Goal: Task Accomplishment & Management: Use online tool/utility

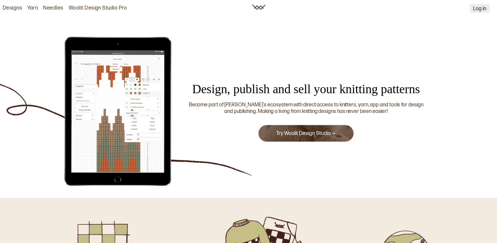
click at [486, 12] on button "Log in" at bounding box center [480, 8] width 20 height 9
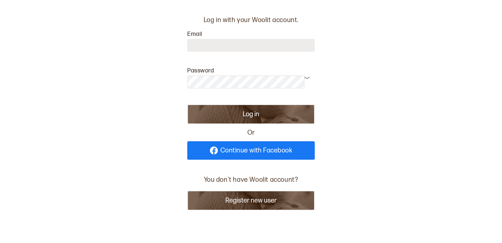
click at [230, 43] on input at bounding box center [250, 45] width 127 height 13
type input "**********"
click at [306, 76] on icon at bounding box center [307, 77] width 5 height 5
click at [187, 104] on button "Log in" at bounding box center [250, 114] width 127 height 20
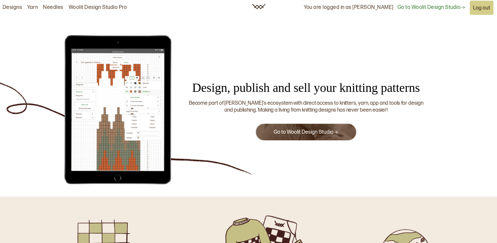
click at [328, 129] on link "Go to Woolit Design Studio" at bounding box center [306, 132] width 65 height 6
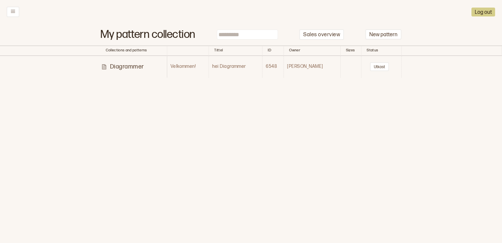
click at [137, 66] on p "Diagrammer" at bounding box center [127, 67] width 34 height 8
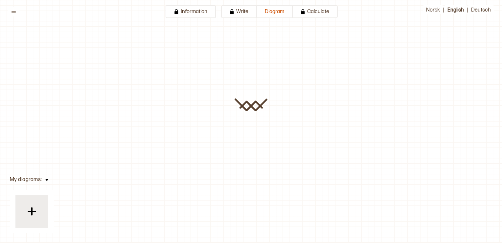
type input "**********"
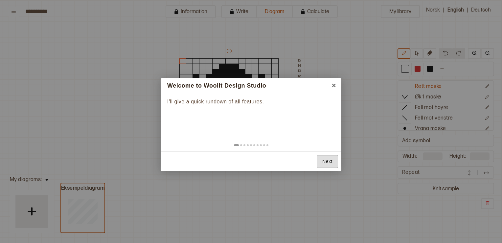
click at [329, 161] on link "Next" at bounding box center [327, 161] width 21 height 13
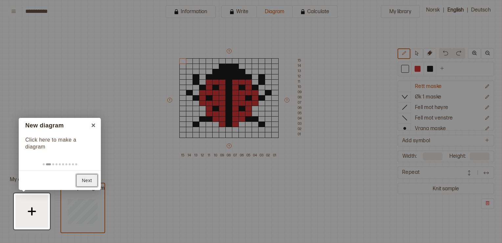
click at [89, 179] on link "Next" at bounding box center [86, 180] width 21 height 13
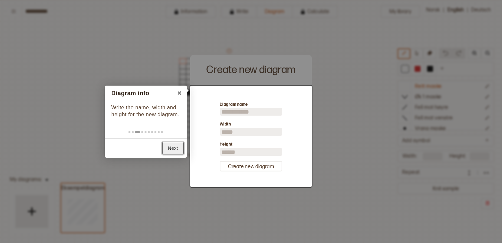
click at [169, 149] on link "Next" at bounding box center [172, 148] width 21 height 13
type input "**"
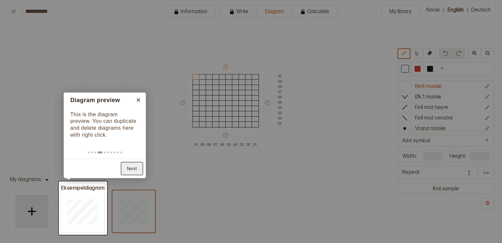
click at [128, 170] on link "Next" at bounding box center [131, 168] width 21 height 13
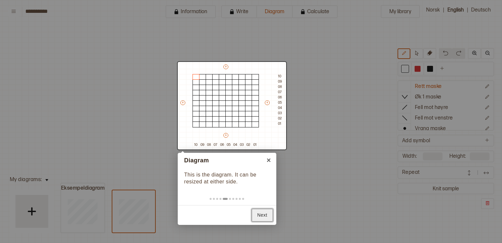
click at [264, 215] on link "Next" at bounding box center [262, 214] width 21 height 13
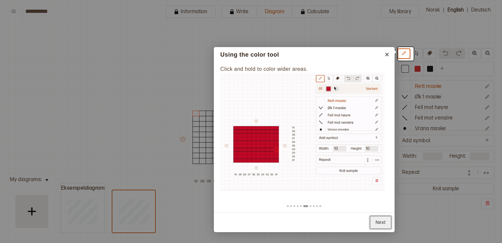
click at [379, 219] on link "Next" at bounding box center [380, 222] width 21 height 13
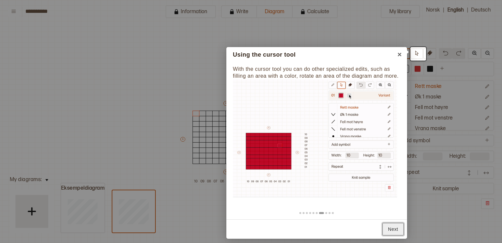
click at [395, 228] on link "Next" at bounding box center [392, 228] width 21 height 13
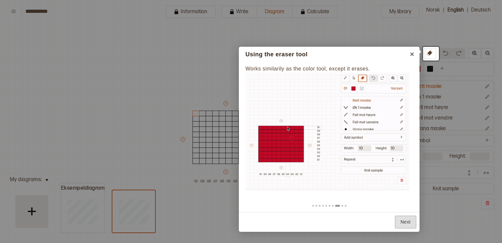
click at [395, 228] on div "Back Next" at bounding box center [329, 222] width 181 height 20
click at [406, 222] on link "Next" at bounding box center [405, 221] width 21 height 13
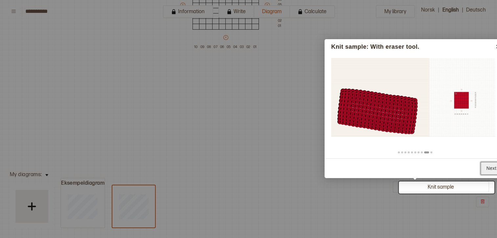
click at [488, 166] on link "Next" at bounding box center [491, 168] width 21 height 13
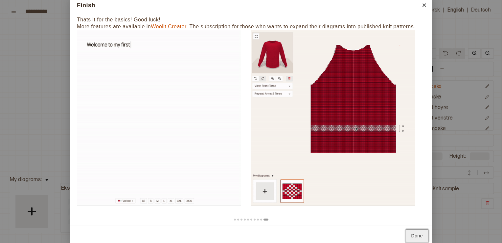
click at [415, 232] on link "Done" at bounding box center [417, 235] width 23 height 13
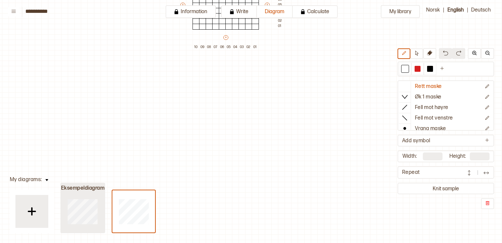
type input "**"
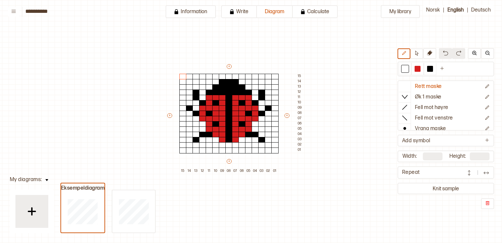
scroll to position [20, 24]
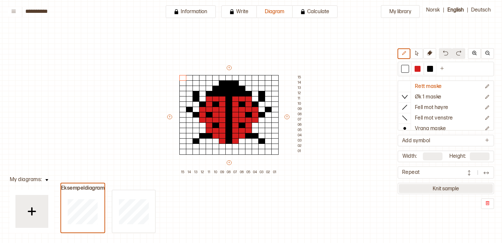
click at [450, 188] on button "Knit sample" at bounding box center [446, 188] width 94 height 9
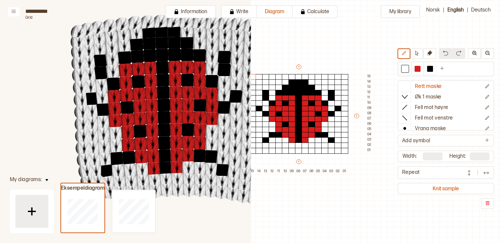
scroll to position [55, 0]
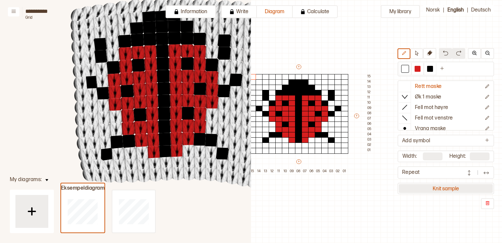
click at [451, 184] on button "Knit sample" at bounding box center [446, 188] width 94 height 9
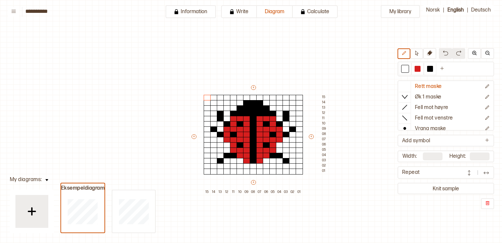
scroll to position [21, 11]
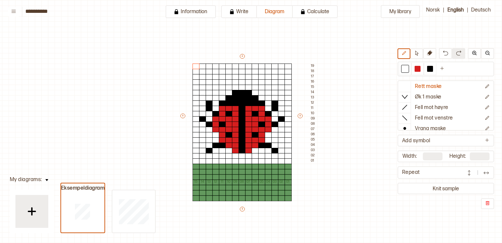
type input "**"
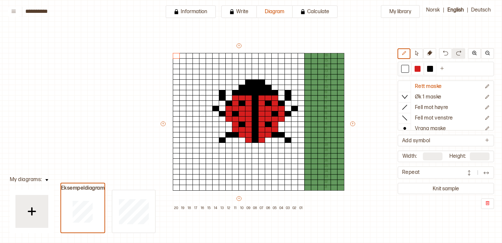
type input "**"
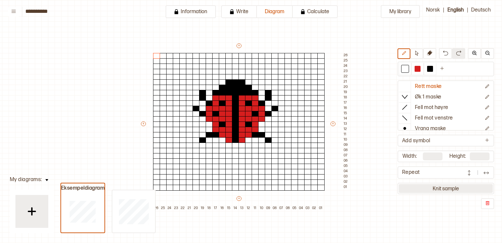
click at [449, 186] on button "Knit sample" at bounding box center [446, 188] width 94 height 9
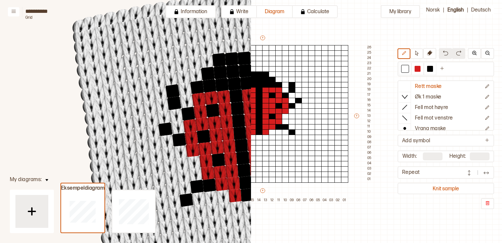
scroll to position [36, 0]
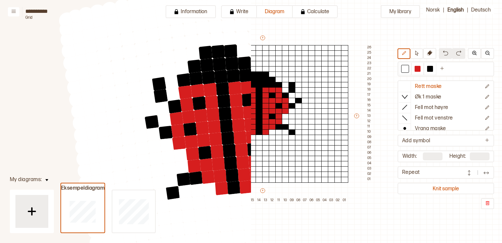
drag, startPoint x: 173, startPoint y: 145, endPoint x: 127, endPoint y: 141, distance: 45.1
click at [146, 141] on circle at bounding box center [155, 146] width 18 height 18
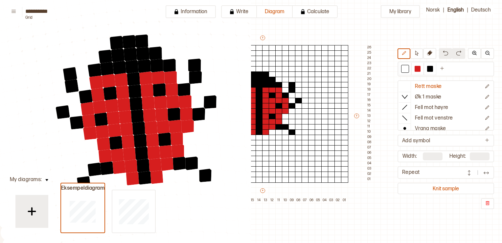
drag, startPoint x: 162, startPoint y: 136, endPoint x: 116, endPoint y: 132, distance: 46.9
click at [130, 132] on circle at bounding box center [139, 128] width 18 height 18
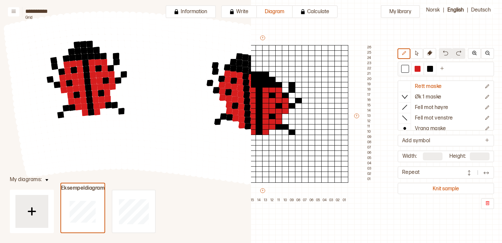
drag, startPoint x: 212, startPoint y: 146, endPoint x: 168, endPoint y: 102, distance: 62.7
click at [168, 102] on circle at bounding box center [168, 102] width 9 height 9
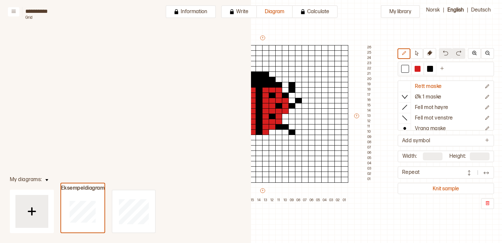
scroll to position [0, 58]
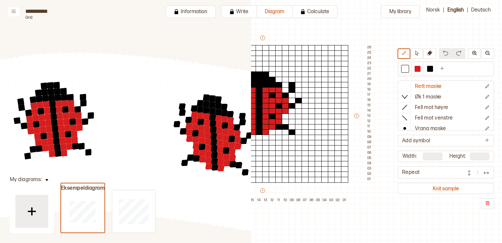
drag, startPoint x: 167, startPoint y: 50, endPoint x: 155, endPoint y: 178, distance: 129.0
click at [155, 193] on div "**********" at bounding box center [251, 121] width 502 height 243
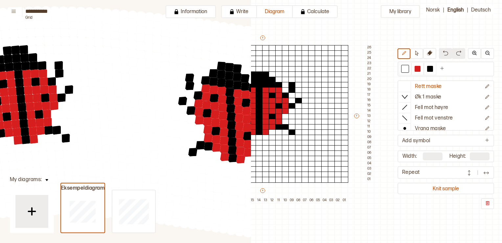
drag, startPoint x: 131, startPoint y: 122, endPoint x: 132, endPoint y: 130, distance: 8.2
click at [132, 129] on circle at bounding box center [137, 128] width 12 height 12
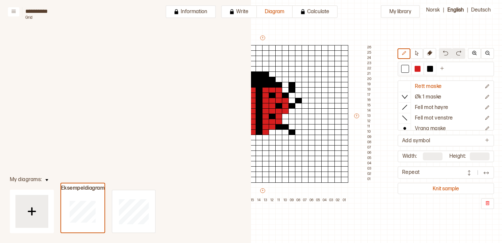
scroll to position [249, 58]
drag, startPoint x: 153, startPoint y: 156, endPoint x: 156, endPoint y: 103, distance: 53.0
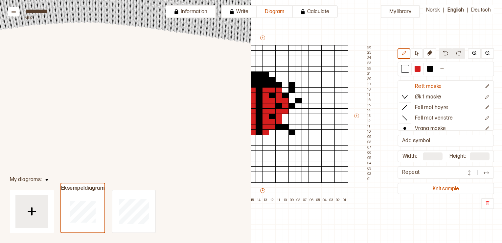
drag, startPoint x: 156, startPoint y: 103, endPoint x: 162, endPoint y: 148, distance: 45.0
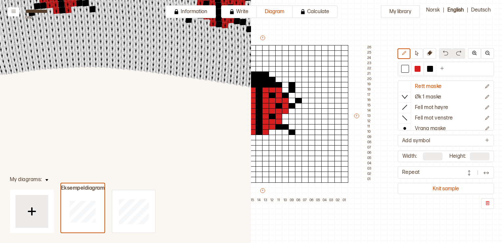
drag, startPoint x: 166, startPoint y: 106, endPoint x: 170, endPoint y: 153, distance: 46.9
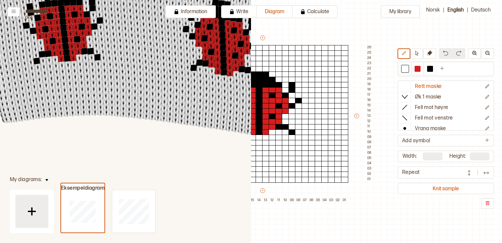
drag, startPoint x: 156, startPoint y: 76, endPoint x: 159, endPoint y: 133, distance: 57.6
click at [159, 85] on circle at bounding box center [158, 81] width 8 height 8
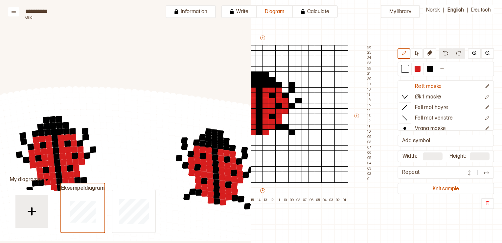
drag, startPoint x: 173, startPoint y: 68, endPoint x: 163, endPoint y: 140, distance: 72.0
click at [163, 140] on circle at bounding box center [166, 144] width 9 height 9
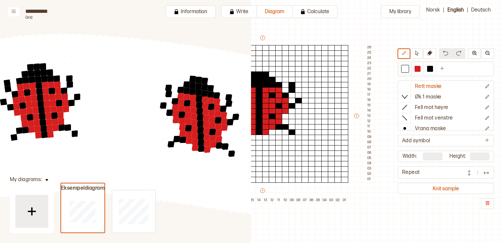
drag, startPoint x: 176, startPoint y: 107, endPoint x: 187, endPoint y: 81, distance: 27.7
click at [187, 81] on circle at bounding box center [186, 84] width 9 height 9
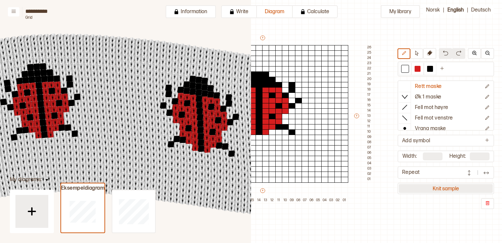
click at [446, 191] on button "Knit sample" at bounding box center [446, 188] width 94 height 9
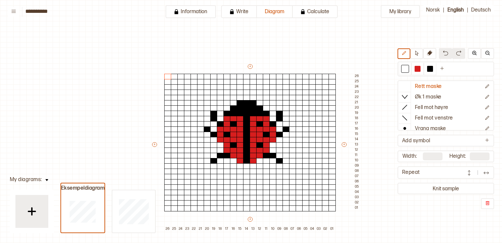
scroll to position [29, 8]
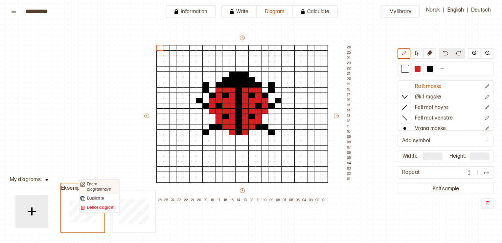
click at [95, 186] on p "Endre diagramnavn" at bounding box center [102, 186] width 31 height 10
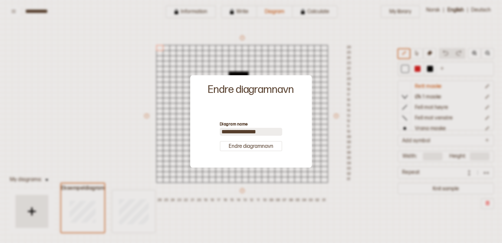
click at [128, 177] on div at bounding box center [251, 121] width 502 height 243
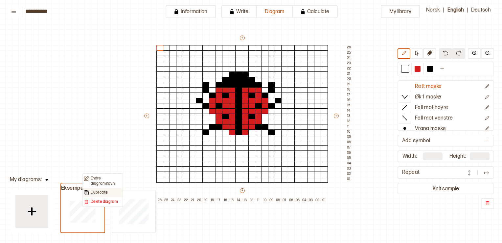
click at [109, 193] on div "Duplicate" at bounding box center [103, 192] width 38 height 5
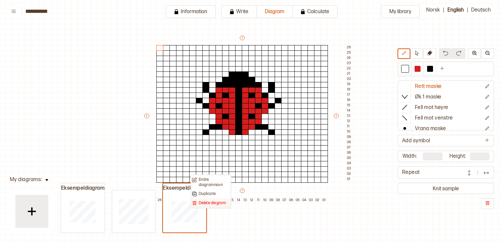
click at [207, 202] on p "Delete diagram" at bounding box center [212, 202] width 27 height 5
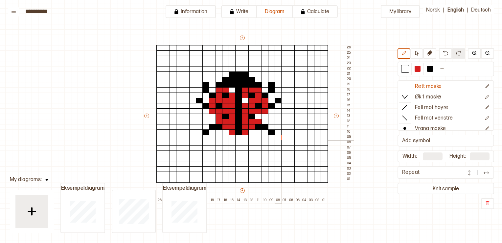
drag, startPoint x: 246, startPoint y: 101, endPoint x: 277, endPoint y: 137, distance: 48.0
click at [277, 137] on div "+ + + + 26 25 24 23 22 21 20 19 18 17 16 15 14 13 12 11 10 09 08 07 06 05 04 03…" at bounding box center [248, 119] width 210 height 168
click at [448, 55] on img at bounding box center [445, 52] width 5 height 5
click at [448, 51] on img at bounding box center [445, 52] width 5 height 5
click at [444, 53] on img at bounding box center [445, 52] width 5 height 5
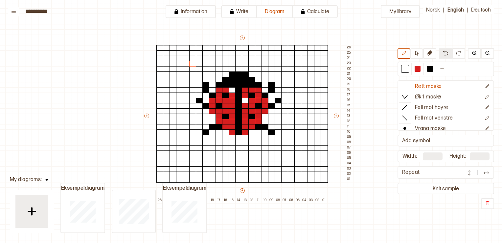
click at [444, 53] on img at bounding box center [445, 52] width 5 height 5
click at [421, 54] on button at bounding box center [416, 53] width 13 height 11
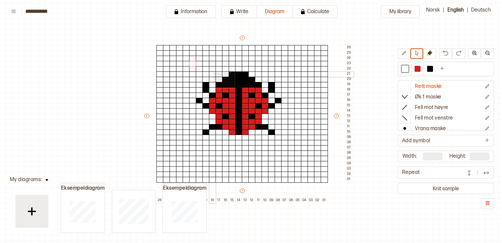
drag, startPoint x: 233, startPoint y: 84, endPoint x: 213, endPoint y: 73, distance: 22.8
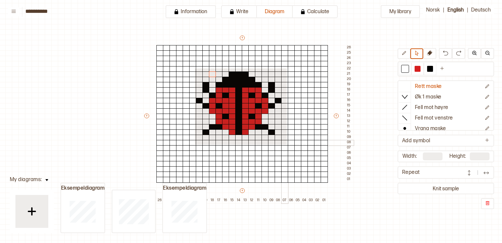
drag, startPoint x: 194, startPoint y: 68, endPoint x: 286, endPoint y: 144, distance: 119.5
click at [286, 144] on div "+ + + + 26 25 24 23 22 21 20 19 18 17 16 15 14 13 12 11 10 09 08 07 06 05 04 03…" at bounding box center [248, 119] width 210 height 168
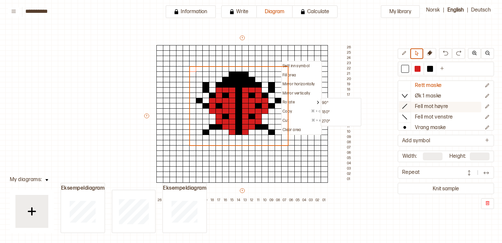
scroll to position [0, 0]
click at [247, 11] on button "Write" at bounding box center [239, 11] width 36 height 13
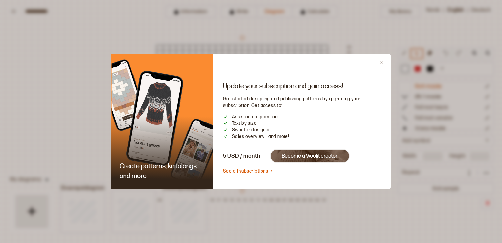
click at [379, 62] on div "Update your subscription and gain access! Get started designing and publishing …" at bounding box center [301, 121] width 177 height 135
click at [382, 61] on icon "Close" at bounding box center [382, 63] width 4 height 4
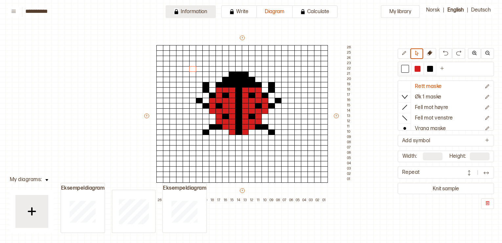
click at [201, 9] on button "Information" at bounding box center [191, 11] width 50 height 13
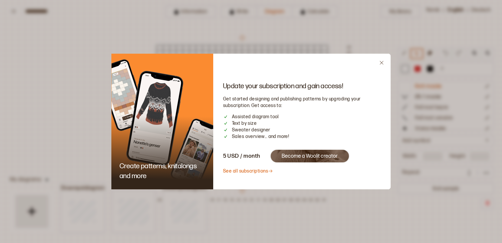
click at [381, 62] on icon "Close" at bounding box center [381, 62] width 5 height 5
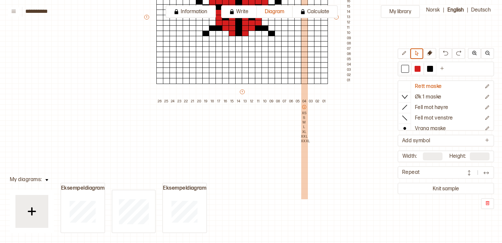
scroll to position [0, 8]
